Goal: Ask a question

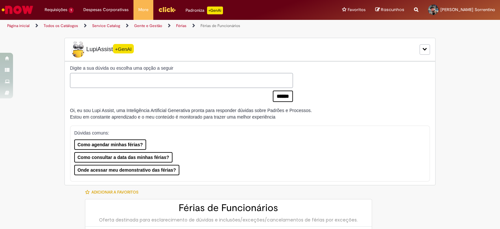
type input "********"
type input "**********"
type input "****"
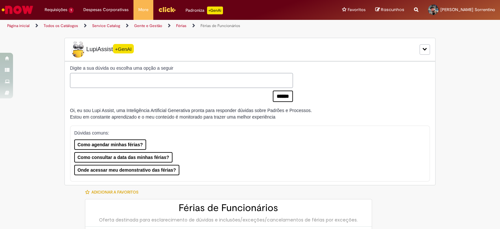
type input "**********"
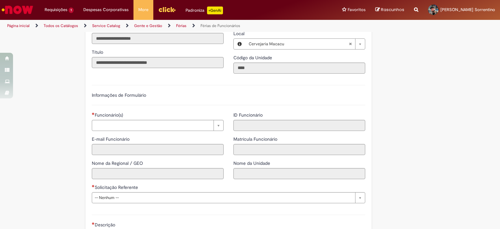
scroll to position [710, 0]
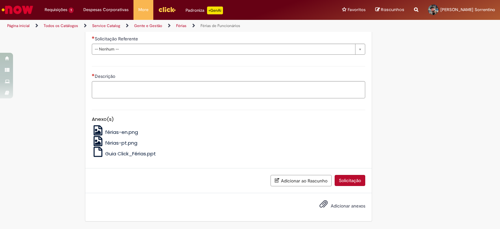
click at [120, 146] on span "férias-pt.png" at bounding box center [121, 142] width 32 height 7
click at [201, 142] on div "férias-pt.png" at bounding box center [229, 141] width 274 height 10
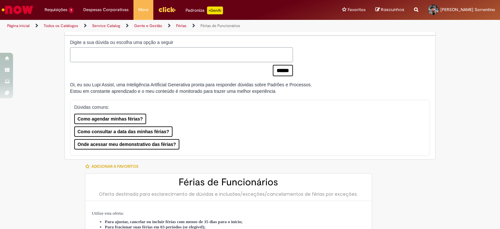
scroll to position [0, 0]
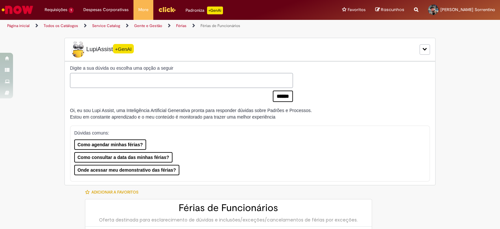
drag, startPoint x: 68, startPoint y: 108, endPoint x: 300, endPoint y: 118, distance: 231.8
click at [300, 118] on div "Oi, eu sou Lupi Assist, uma Inteligência Artificial Generativa pronta para resp…" at bounding box center [191, 113] width 242 height 13
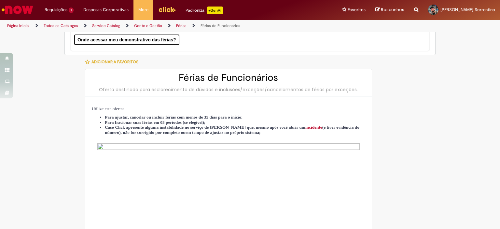
scroll to position [163, 0]
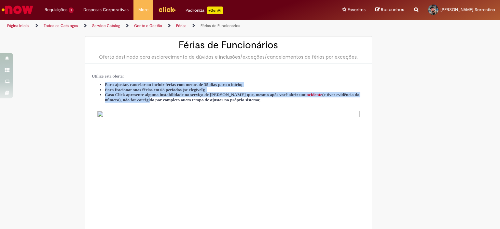
drag, startPoint x: 206, startPoint y: 100, endPoint x: 96, endPoint y: 86, distance: 111.0
click at [96, 86] on ul "Para ajustar, cancelar ou incluir férias com menos de 35 dias para o início; Pa…" at bounding box center [229, 94] width 274 height 25
drag, startPoint x: 386, startPoint y: 102, endPoint x: 79, endPoint y: 81, distance: 307.5
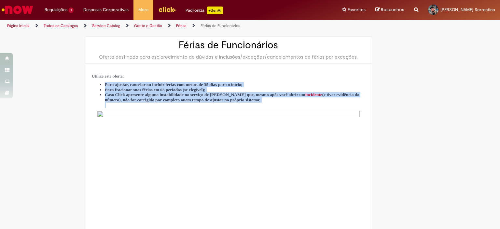
click at [107, 92] on span "Caso Click apresente alguma instabilidade no serviço de [PERSON_NAME] que, mesm…" at bounding box center [232, 97] width 255 height 10
drag, startPoint x: 103, startPoint y: 80, endPoint x: 363, endPoint y: 98, distance: 261.2
click at [363, 98] on div "Utilize esta oferta: Para ajustar, cancelar ou incluir férias com menos de 35 d…" at bounding box center [228, 212] width 287 height 297
click at [363, 99] on div "Utilize esta oferta: Para ajustar, cancelar ou incluir férias com menos de 35 d…" at bounding box center [228, 212] width 287 height 297
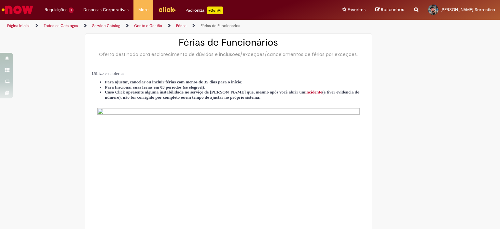
scroll to position [0, 0]
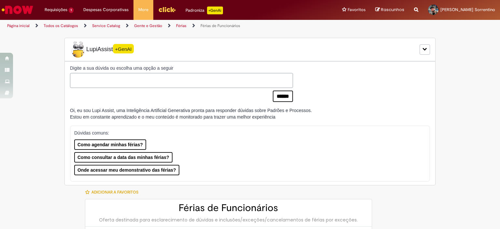
click at [396, 77] on div "Digite a sua dúvida ou escolha uma opção a seguir ****** Oi, eu sou Lupi Assist…" at bounding box center [249, 123] width 371 height 124
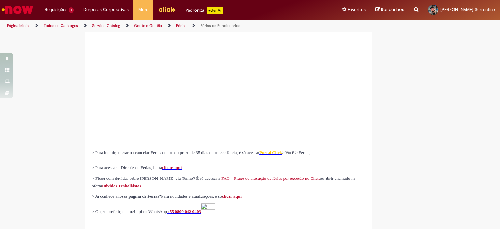
scroll to position [326, 0]
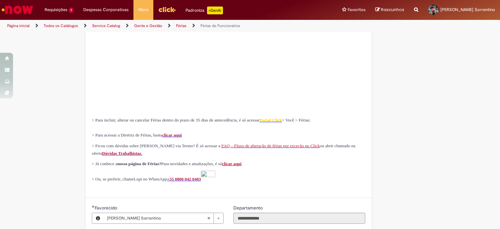
click at [213, 101] on img at bounding box center [228, 30] width 263 height 165
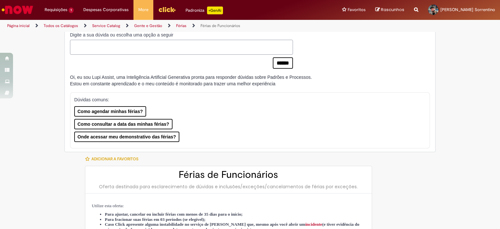
scroll to position [0, 0]
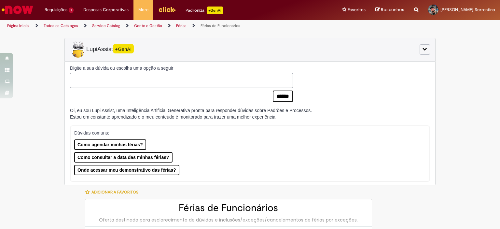
click at [149, 46] on h1 "LupiAssist +GenAI" at bounding box center [250, 49] width 360 height 16
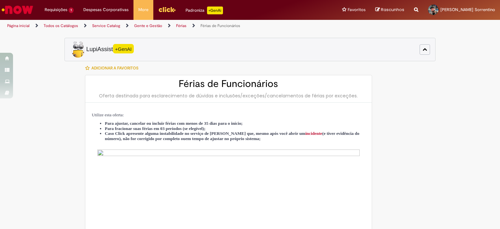
click at [161, 48] on h1 "LupiAssist +GenAI" at bounding box center [250, 49] width 360 height 16
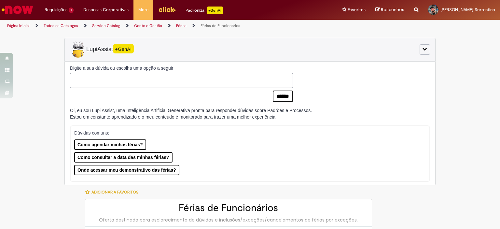
click at [161, 48] on h1 "LupiAssist +GenAI" at bounding box center [250, 49] width 360 height 16
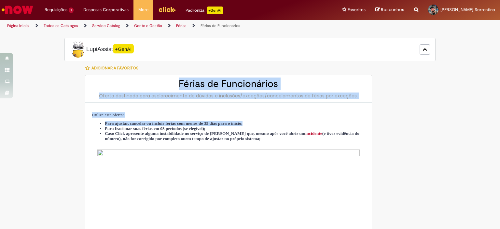
drag, startPoint x: 59, startPoint y: 84, endPoint x: 362, endPoint y: 123, distance: 305.0
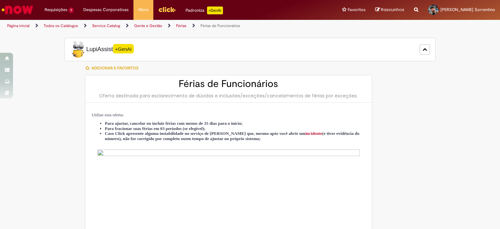
click at [332, 133] on span "Caso Click apresente alguma instabilidade no serviço de [PERSON_NAME] que, mesm…" at bounding box center [232, 136] width 255 height 10
click at [329, 134] on span "Caso Click apresente alguma instabilidade no serviço de [PERSON_NAME] que, mesm…" at bounding box center [232, 136] width 255 height 10
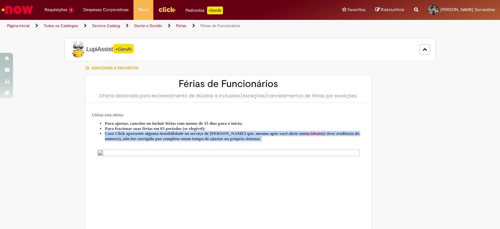
click at [329, 134] on span "Caso Click apresente alguma instabilidade no serviço de [PERSON_NAME] que, mesm…" at bounding box center [232, 136] width 255 height 10
